Goal: Information Seeking & Learning: Learn about a topic

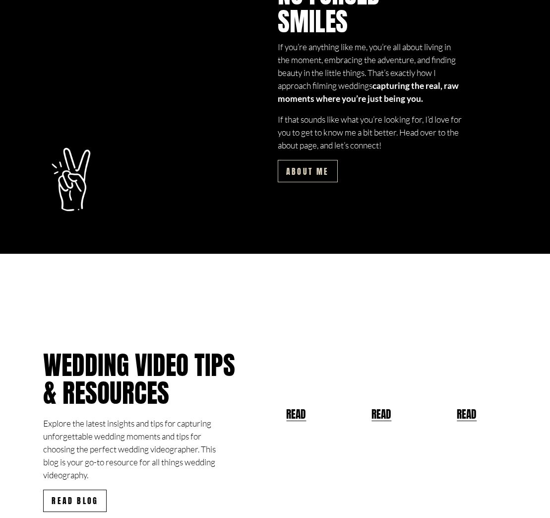
scroll to position [2484, 0]
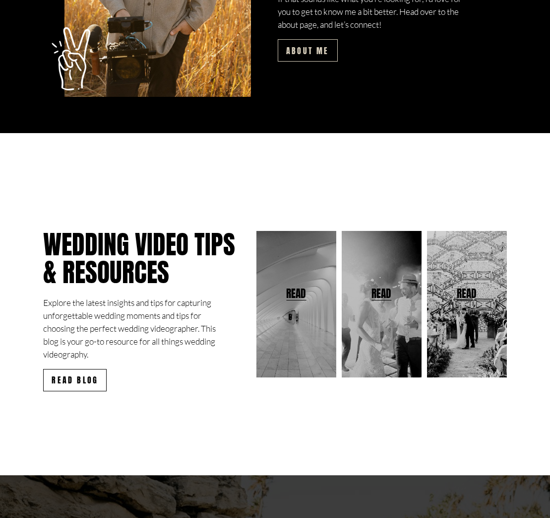
click at [296, 312] on div at bounding box center [297, 304] width 80 height 146
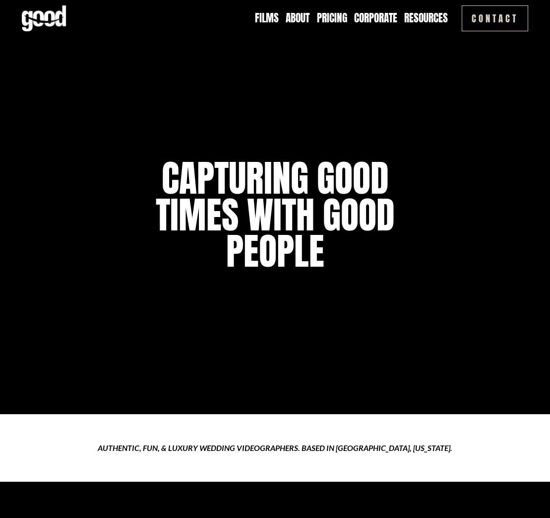
click at [338, 14] on link "Pricing" at bounding box center [332, 18] width 30 height 15
